Goal: Find specific page/section: Find specific page/section

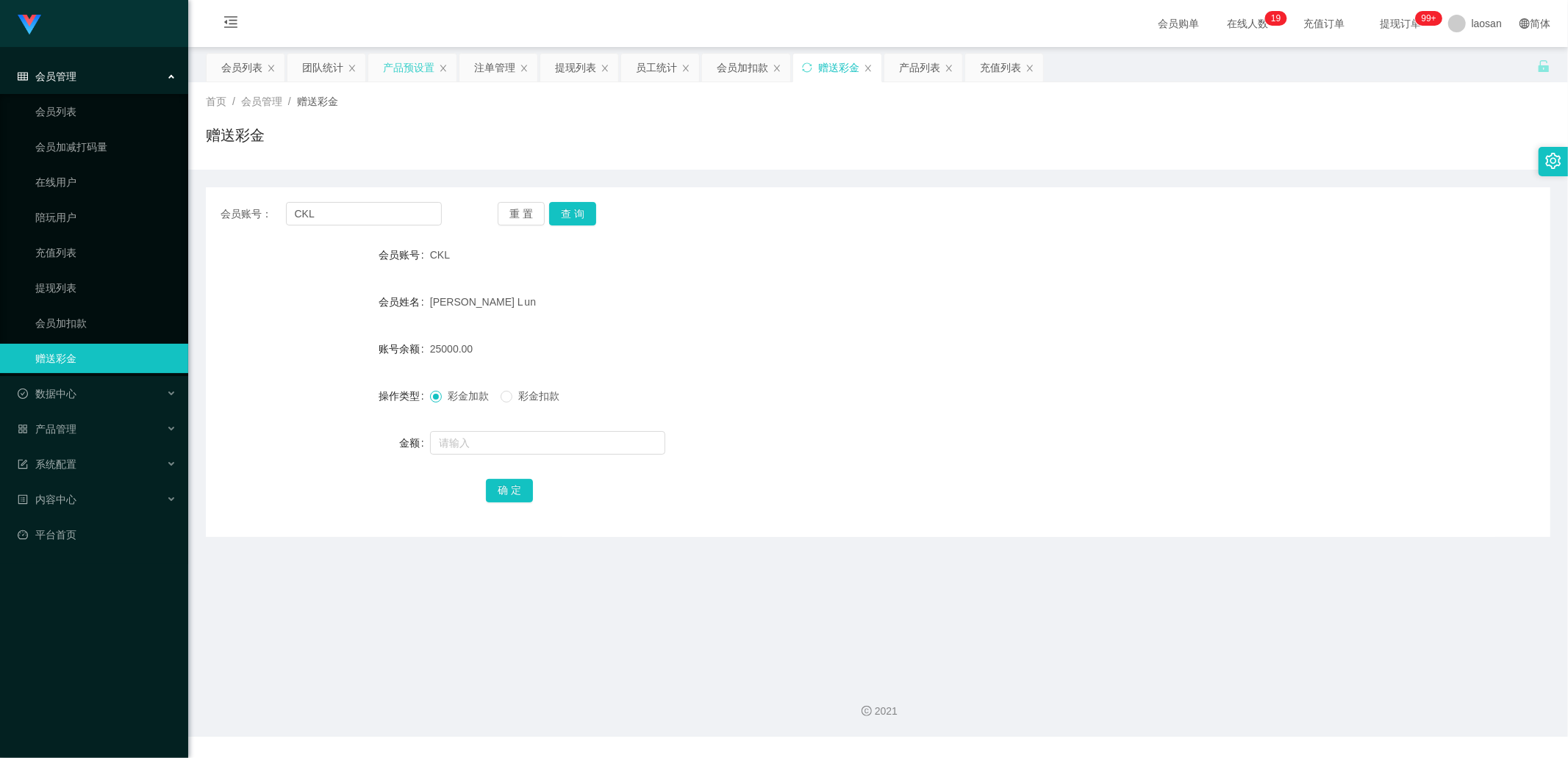
click at [422, 66] on div "产品预设置" at bounding box center [409, 67] width 51 height 28
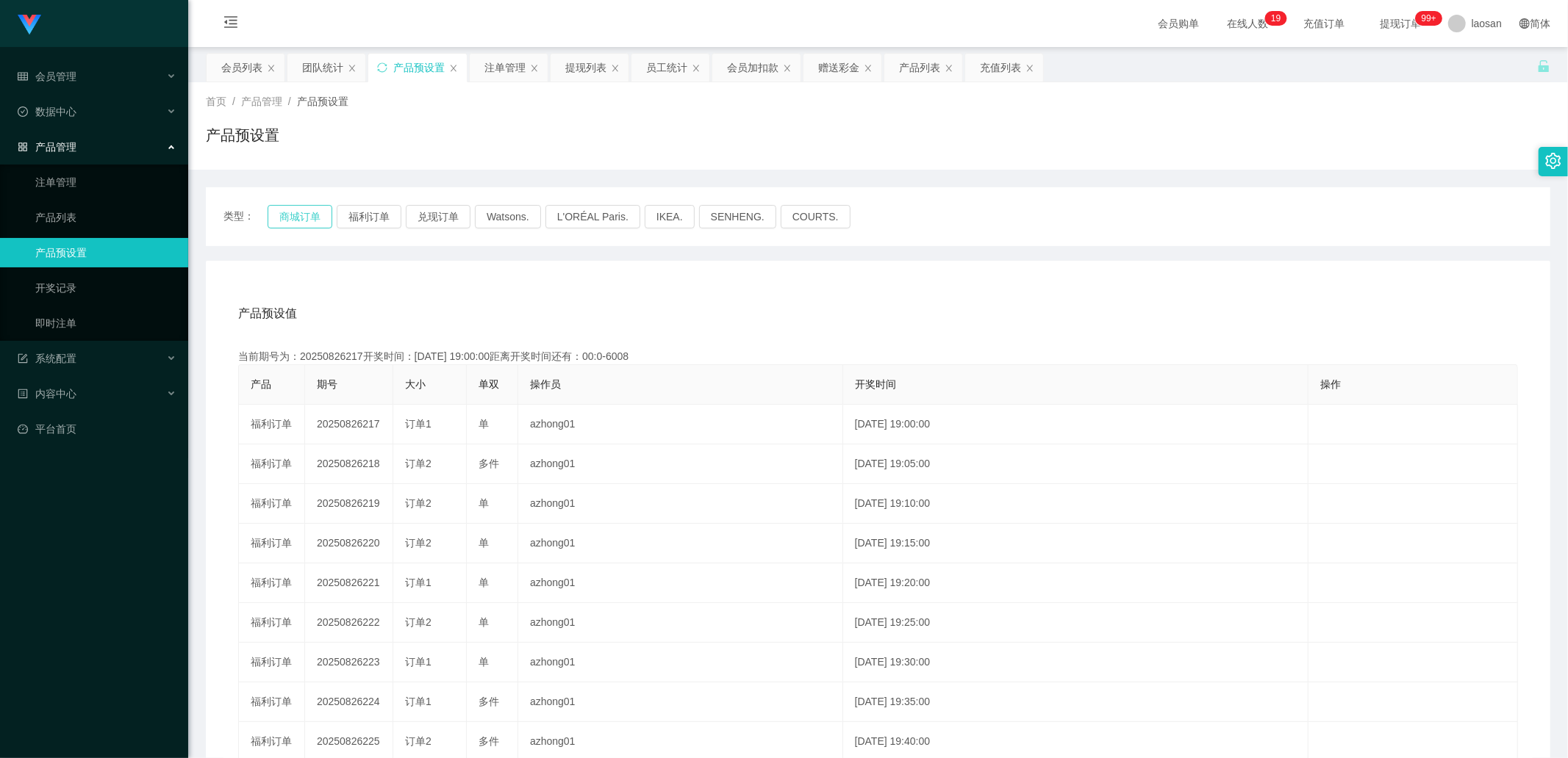
click at [295, 219] on button "商城订单" at bounding box center [300, 216] width 65 height 24
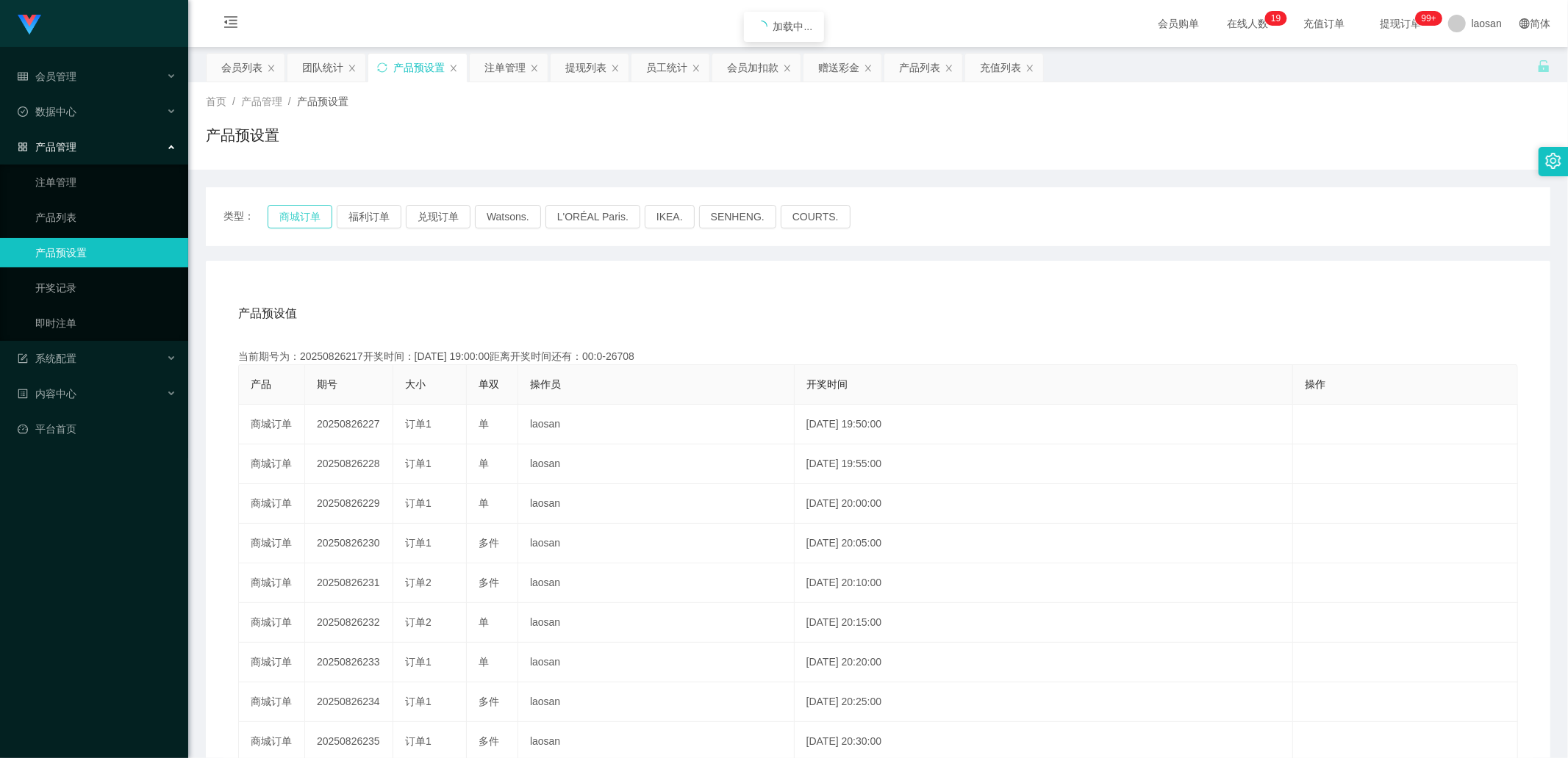
click at [295, 219] on button "商城订单" at bounding box center [300, 216] width 65 height 24
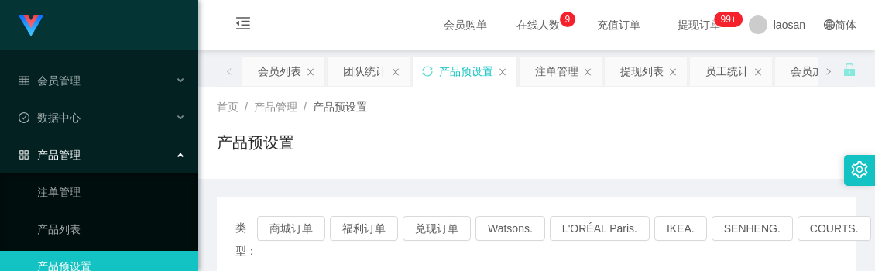
click at [475, 128] on div "首页 / 产品管理 / 产品预设置 / 产品预设置" at bounding box center [537, 132] width 640 height 67
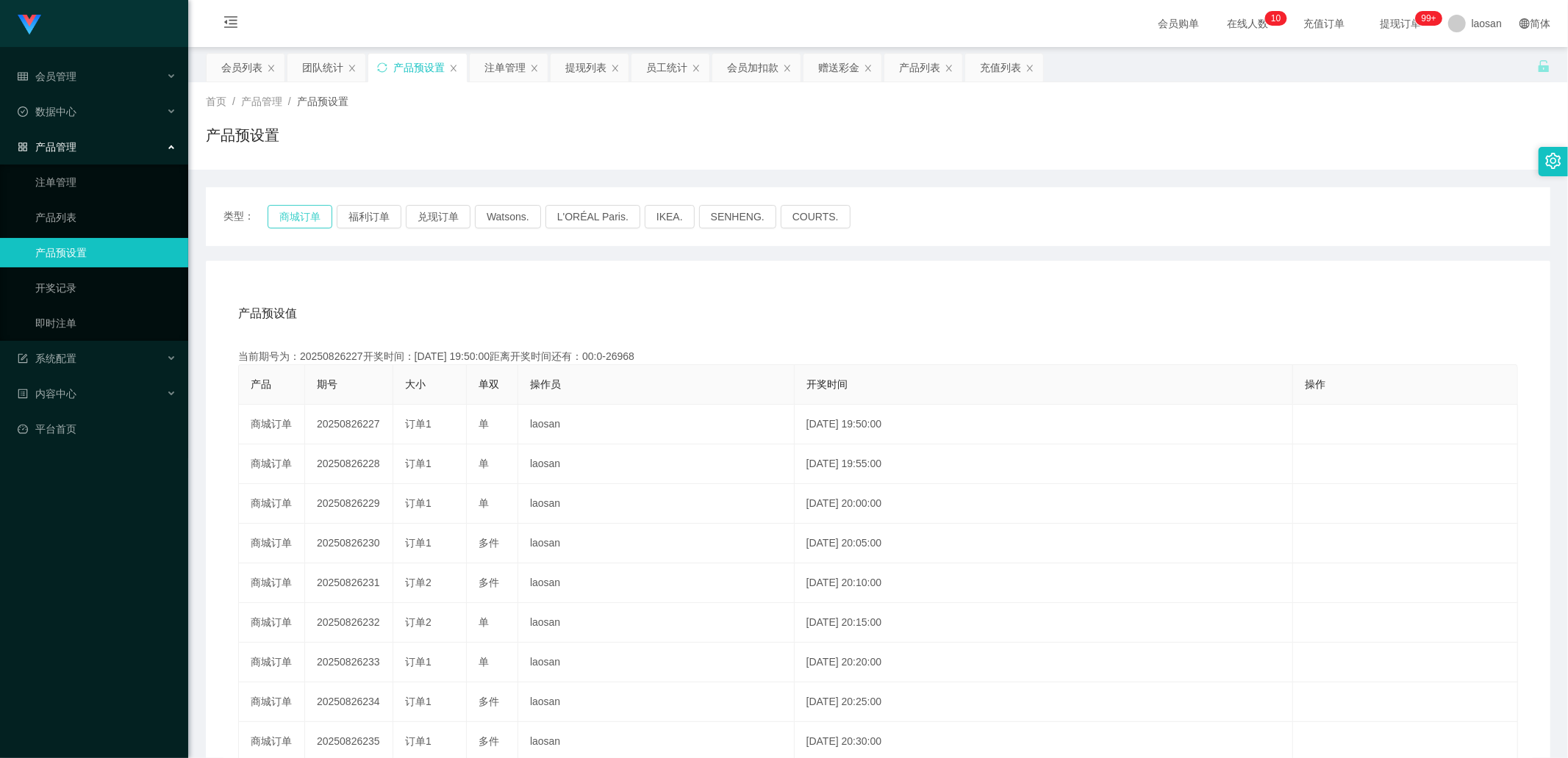
click at [302, 210] on button "商城订单" at bounding box center [300, 216] width 65 height 24
click at [579, 66] on div "提现列表" at bounding box center [586, 67] width 41 height 28
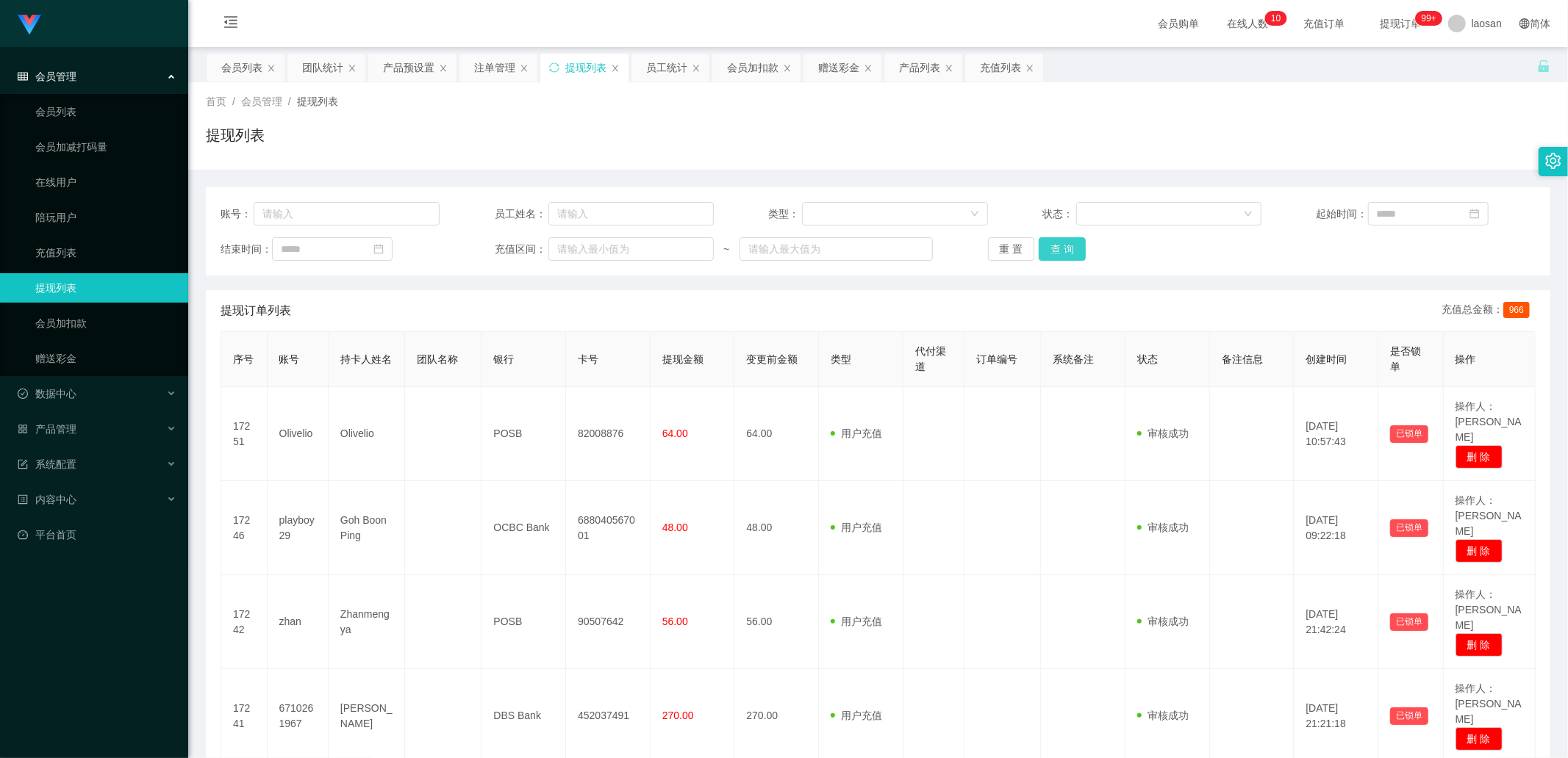
click at [1062, 253] on button "查 询" at bounding box center [1063, 249] width 47 height 24
click at [1062, 251] on div "重 置 查 询" at bounding box center [1097, 249] width 219 height 24
click at [1062, 251] on button "查 询" at bounding box center [1063, 249] width 47 height 24
click at [1062, 251] on div "重 置 查 询" at bounding box center [1097, 249] width 219 height 24
click at [1062, 251] on button "查 询" at bounding box center [1063, 249] width 47 height 24
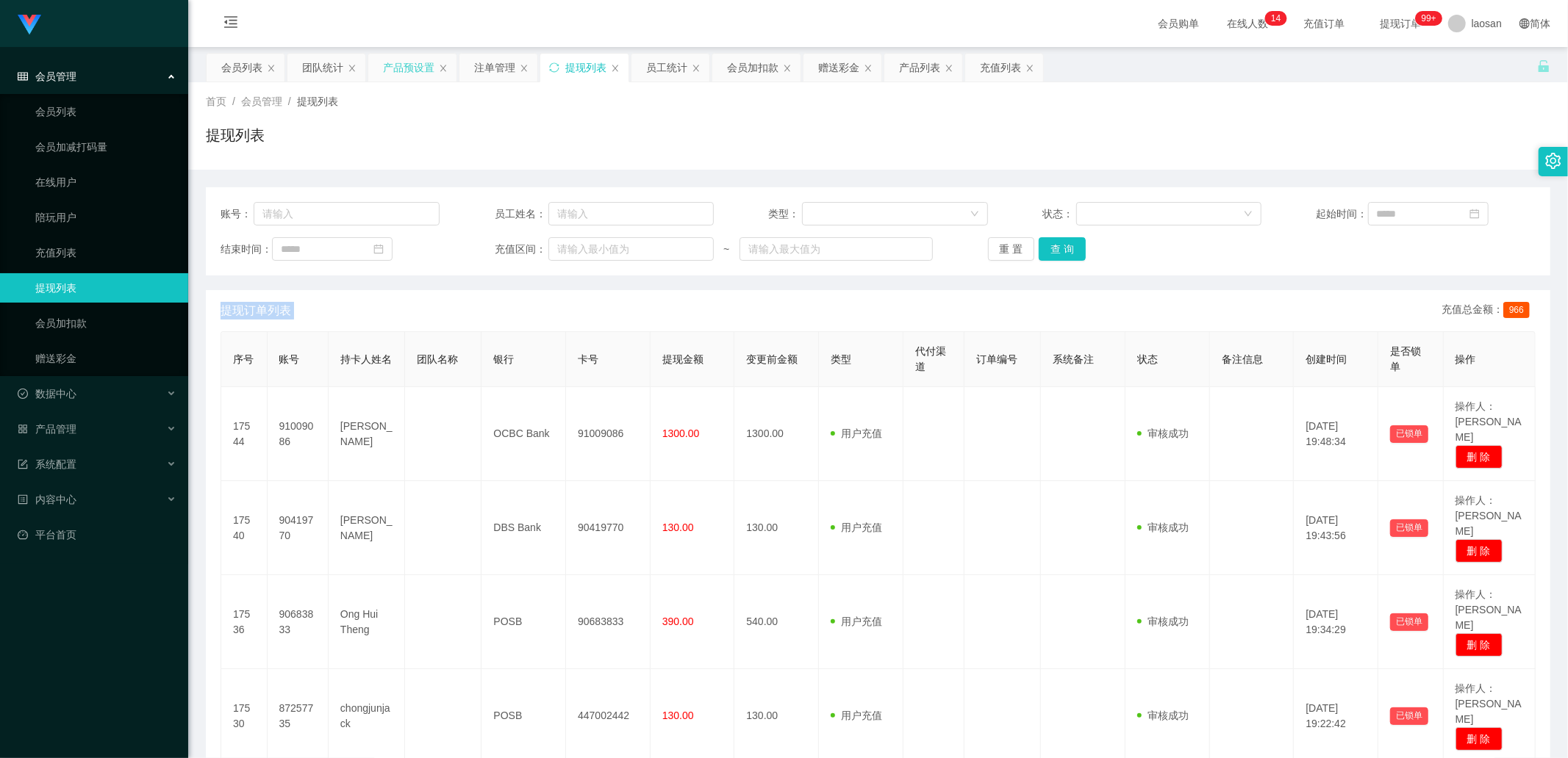
click at [399, 66] on div "产品预设置" at bounding box center [409, 67] width 51 height 28
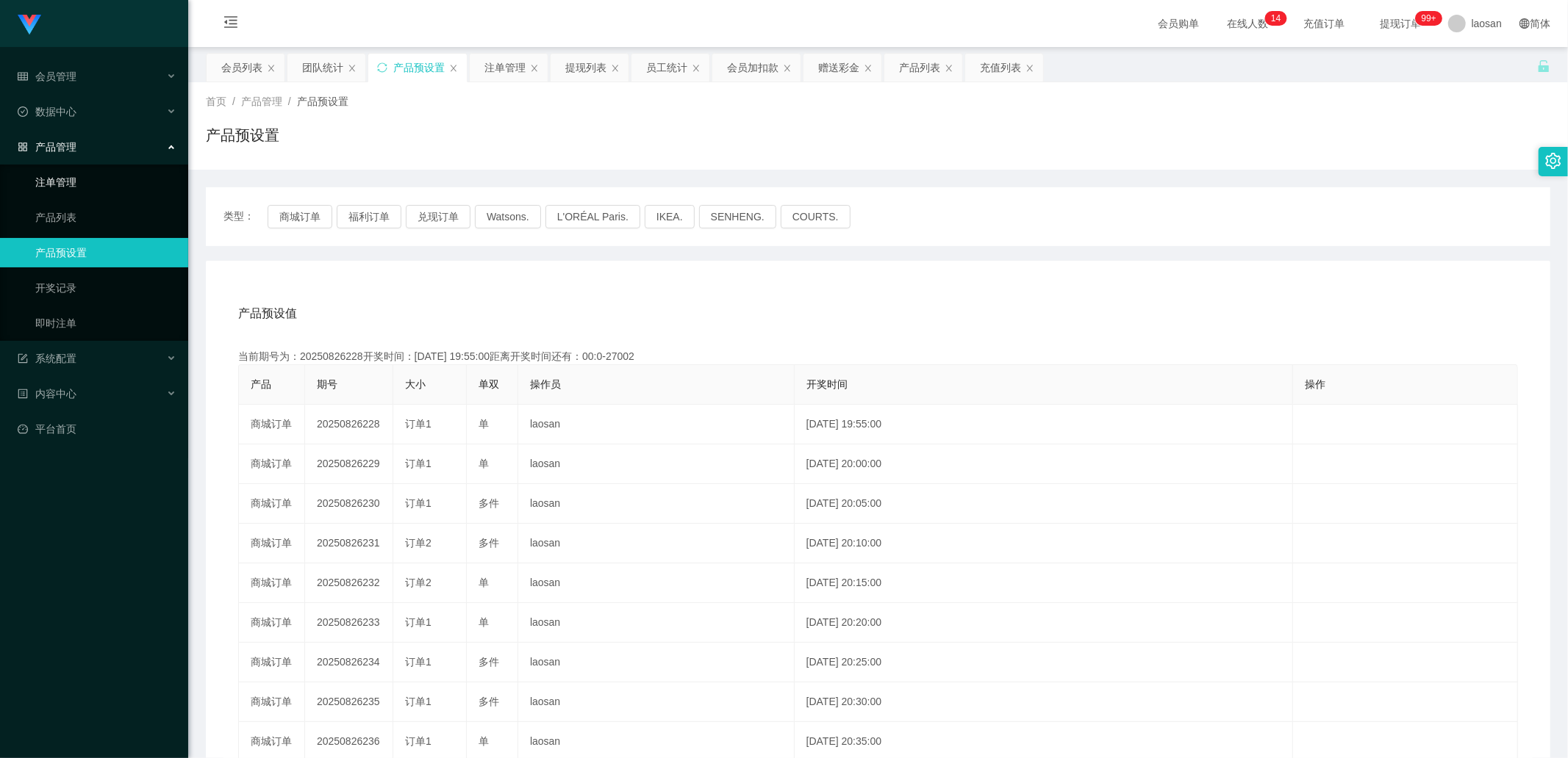
click at [101, 175] on link "注单管理" at bounding box center [105, 182] width 141 height 29
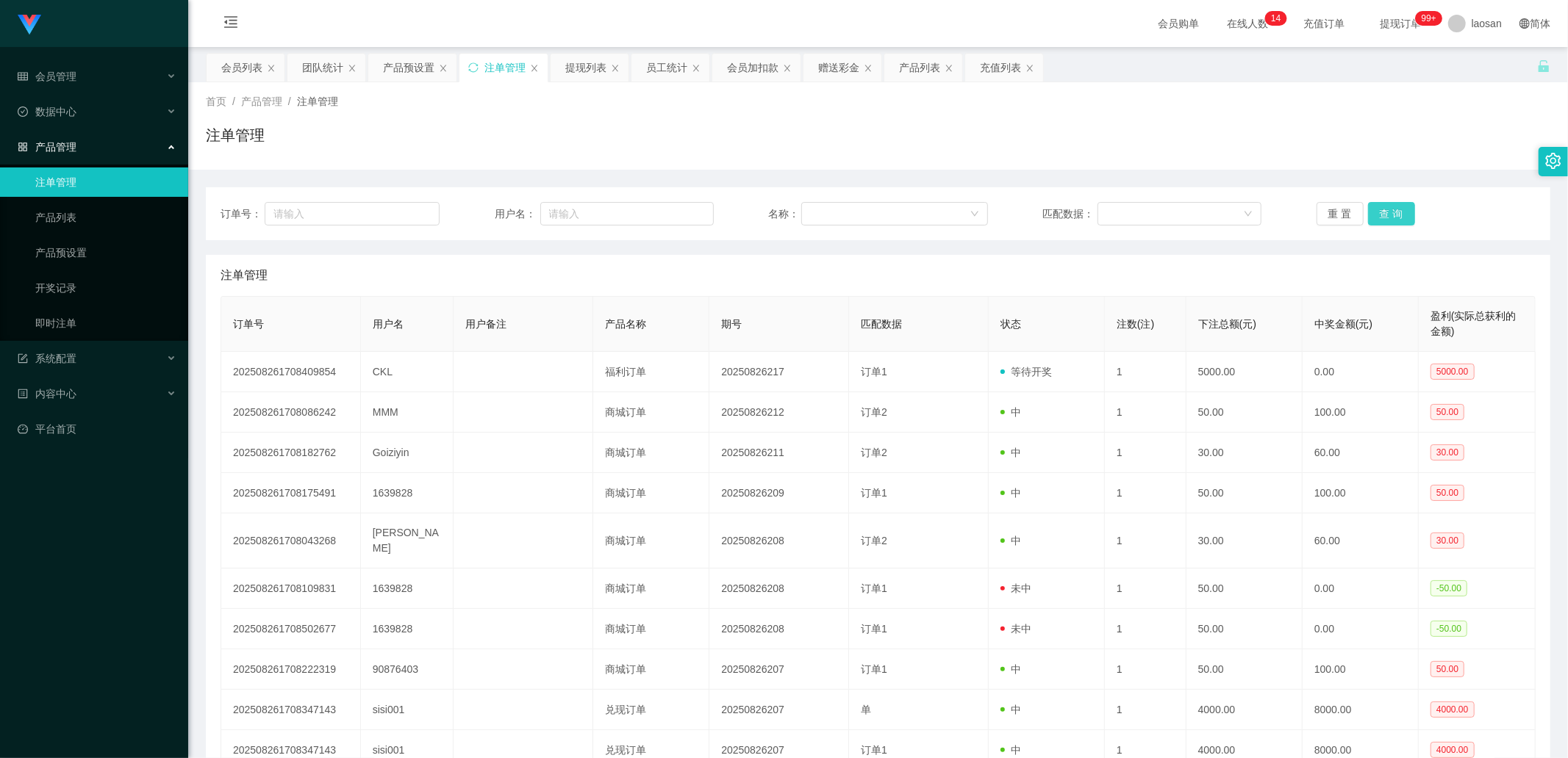
click at [1383, 211] on button "查 询" at bounding box center [1392, 213] width 47 height 24
click at [1383, 211] on div "重 置 查 询" at bounding box center [1426, 213] width 219 height 24
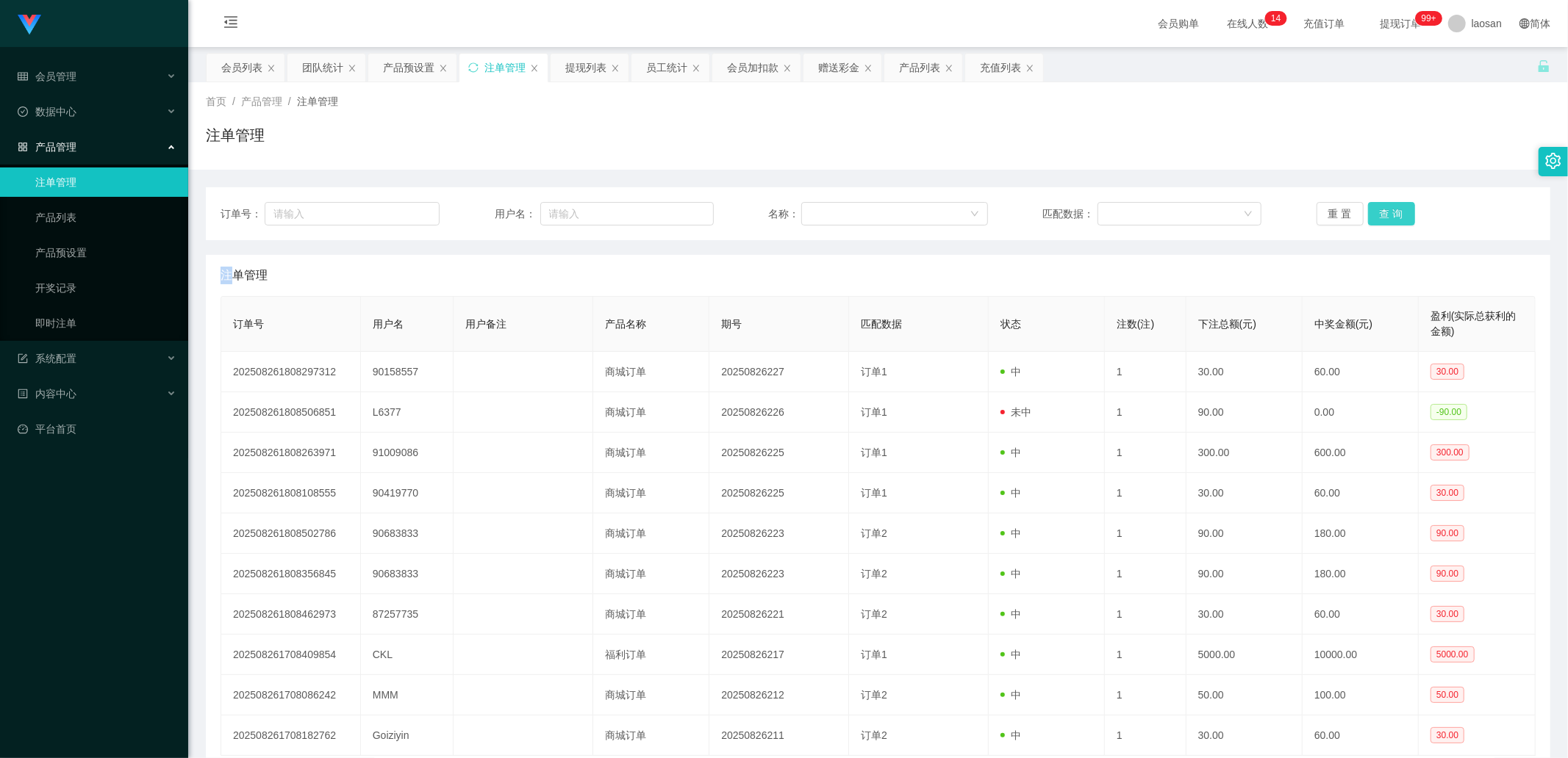
click at [1383, 211] on button "查 询" at bounding box center [1392, 213] width 47 height 24
click at [1383, 211] on div "重 置 查 询" at bounding box center [1426, 213] width 219 height 24
